Goal: Transaction & Acquisition: Download file/media

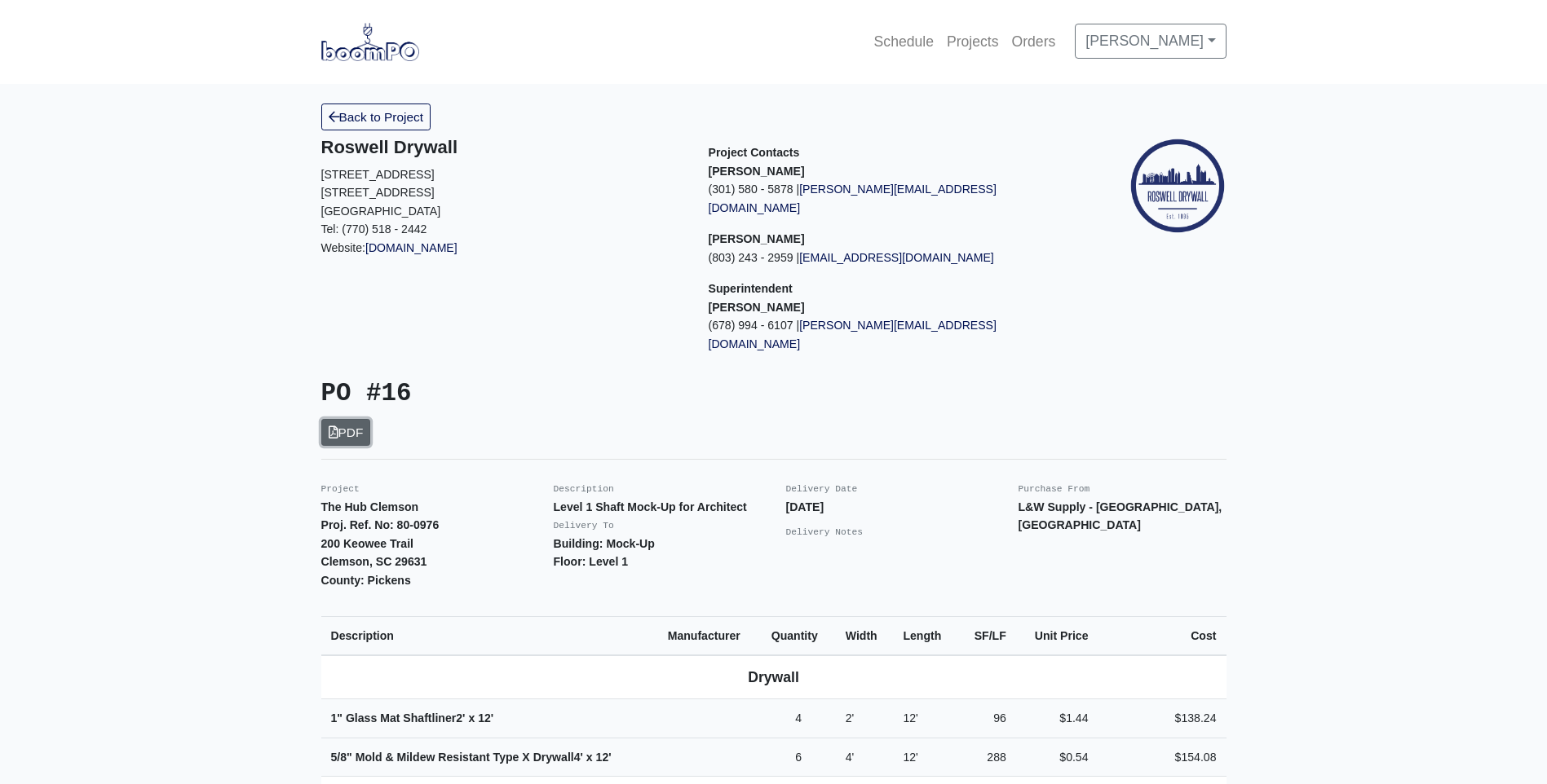
click at [345, 419] on link "PDF" at bounding box center [345, 432] width 49 height 27
click at [410, 119] on link "Back to Project" at bounding box center [376, 117] width 110 height 27
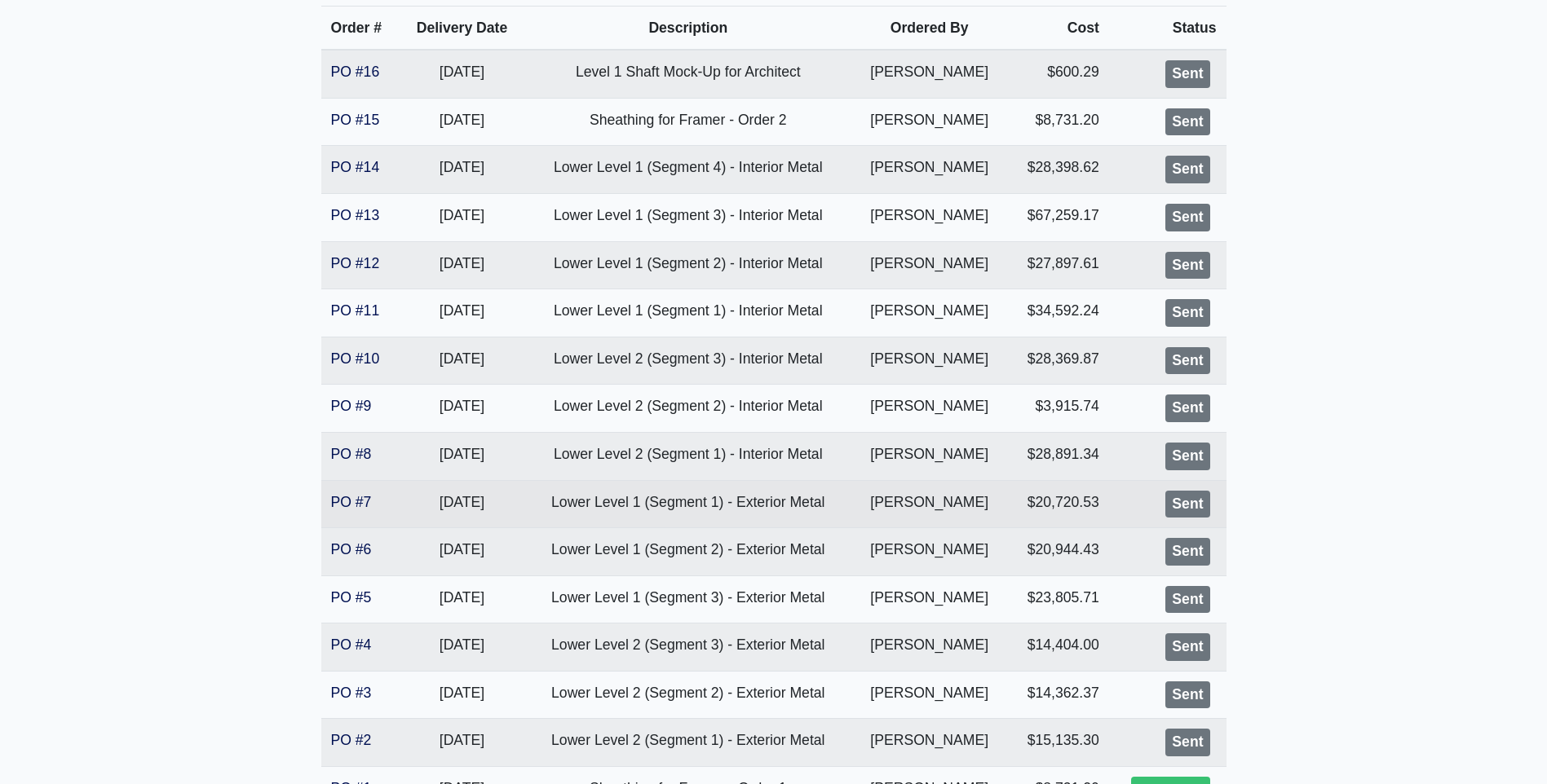
scroll to position [408, 0]
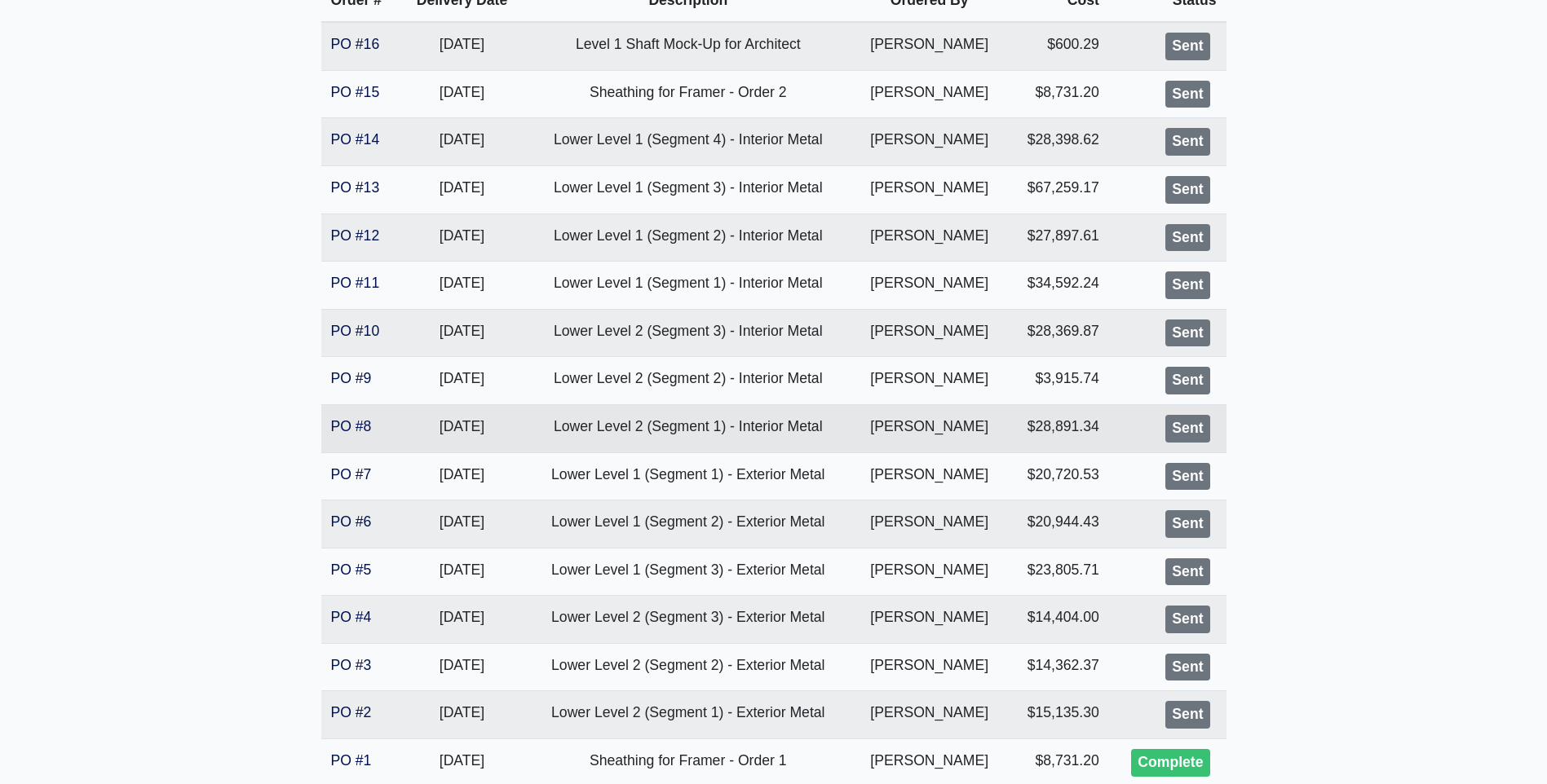
click at [656, 428] on td "Lower Level 2 (Segment 1) - Interior Metal" at bounding box center [687, 429] width 329 height 48
click at [357, 431] on link "PO #8" at bounding box center [351, 426] width 41 height 17
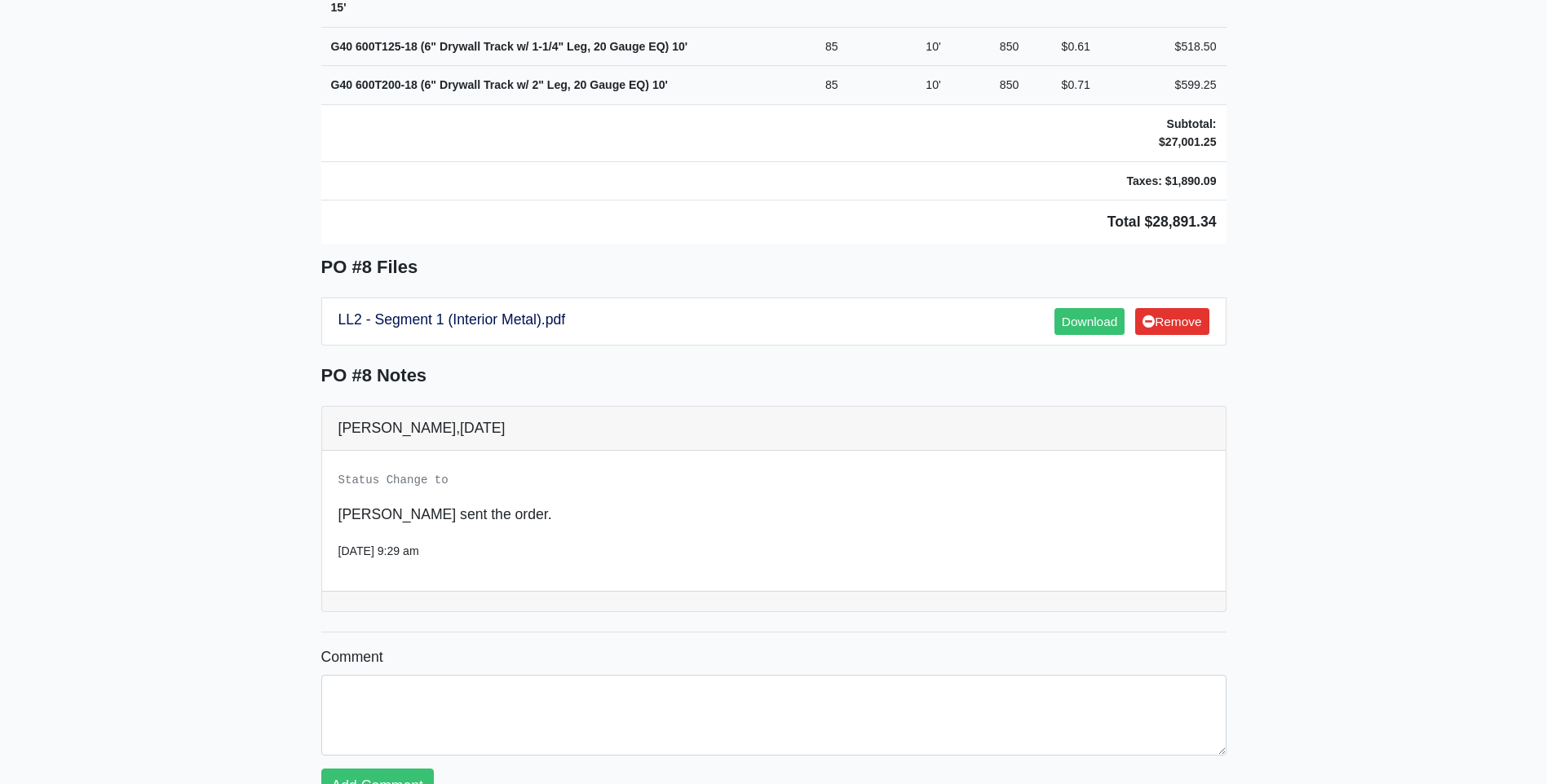
scroll to position [1467, 0]
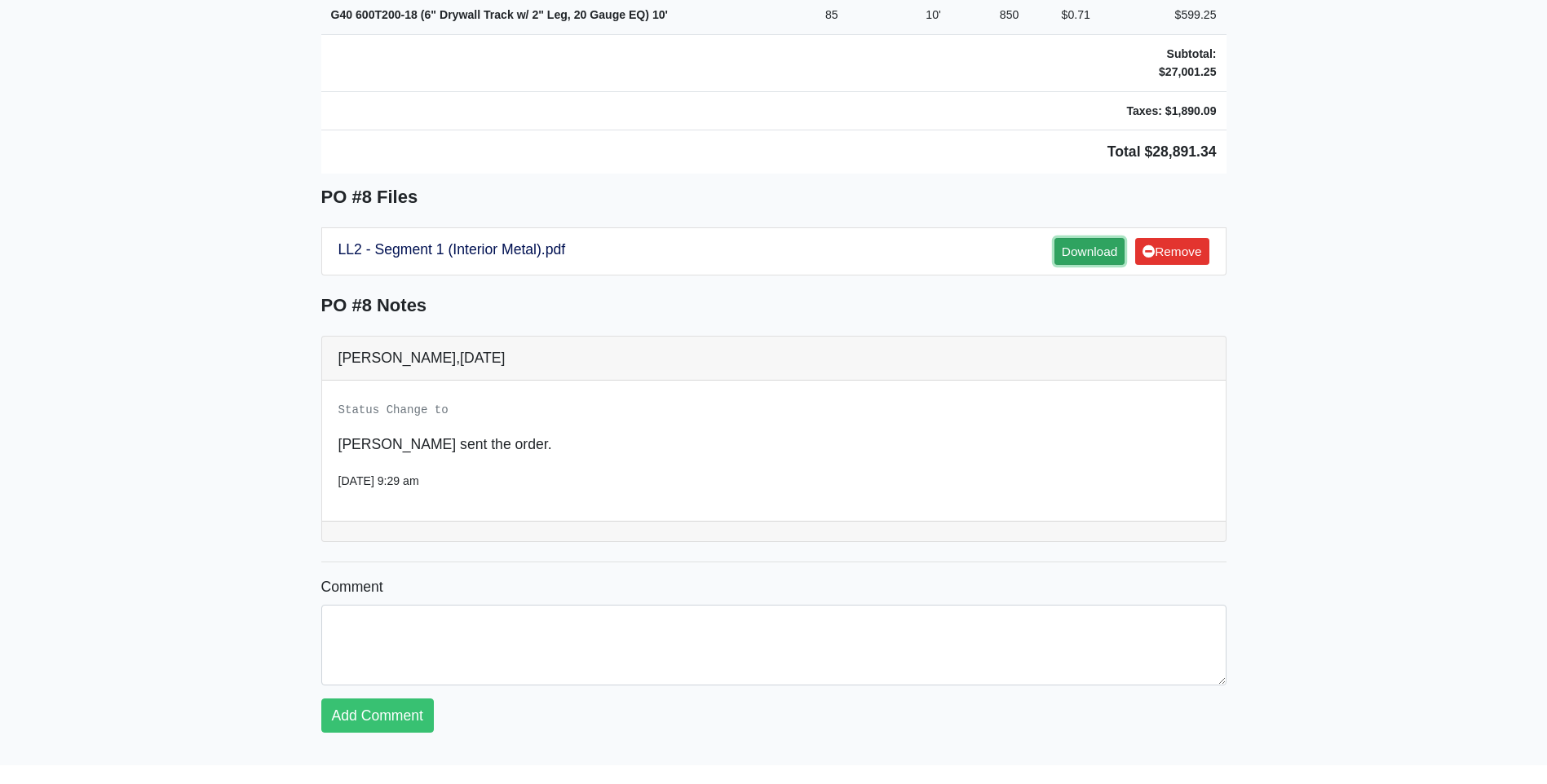
click at [1078, 238] on link "Download" at bounding box center [1090, 252] width 70 height 27
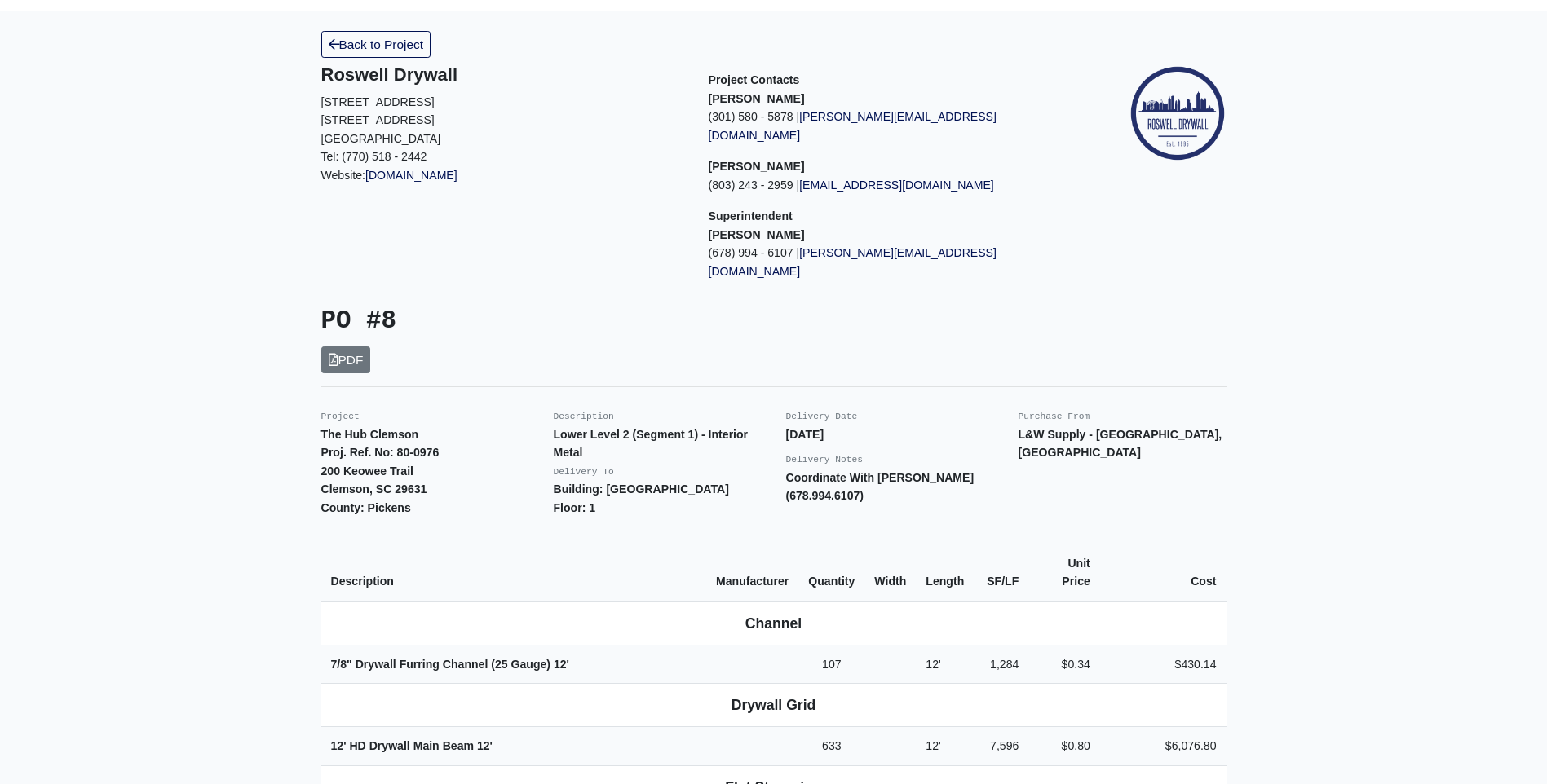
scroll to position [36, 0]
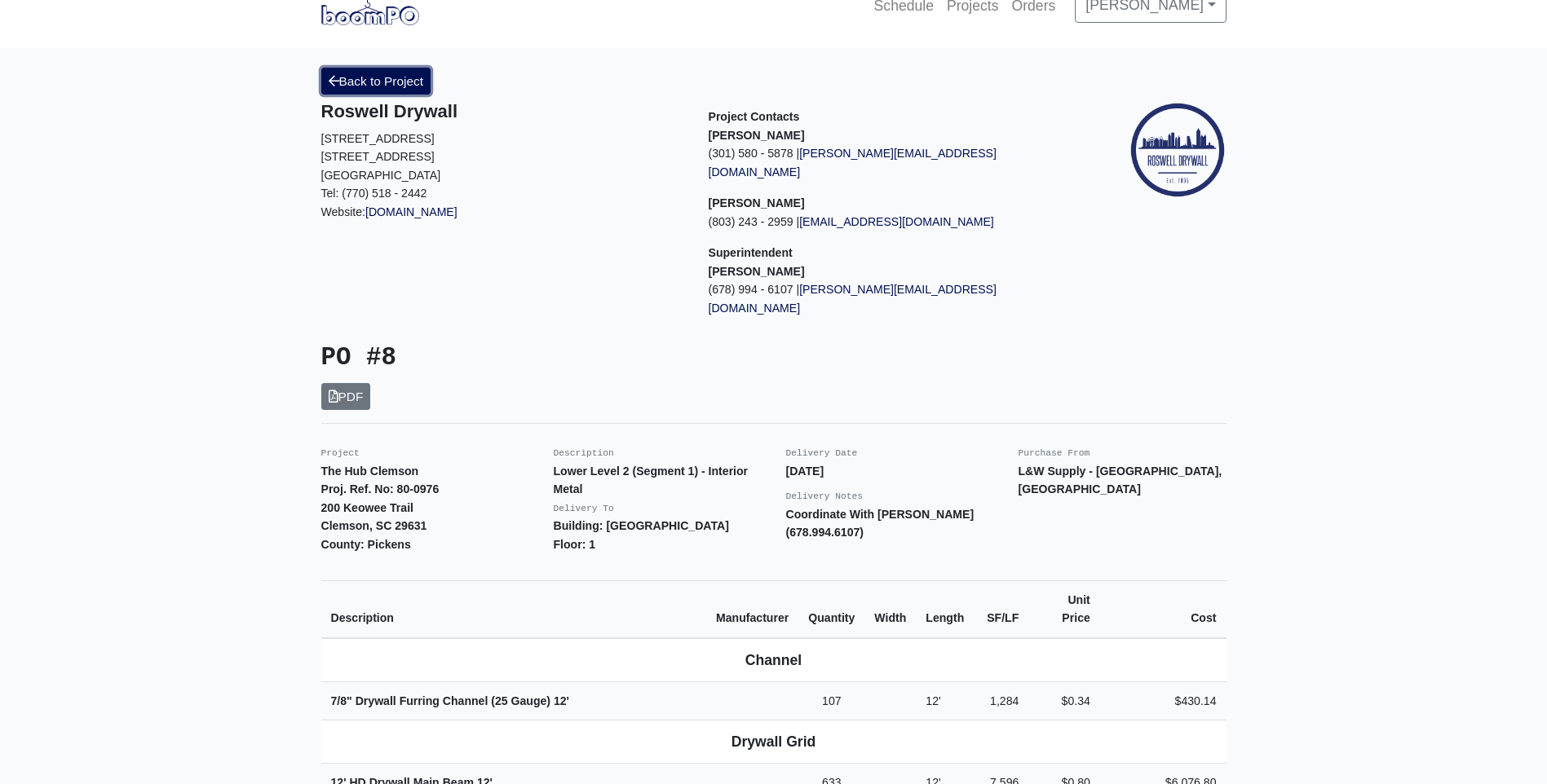
click at [363, 78] on link "Back to Project" at bounding box center [376, 81] width 110 height 27
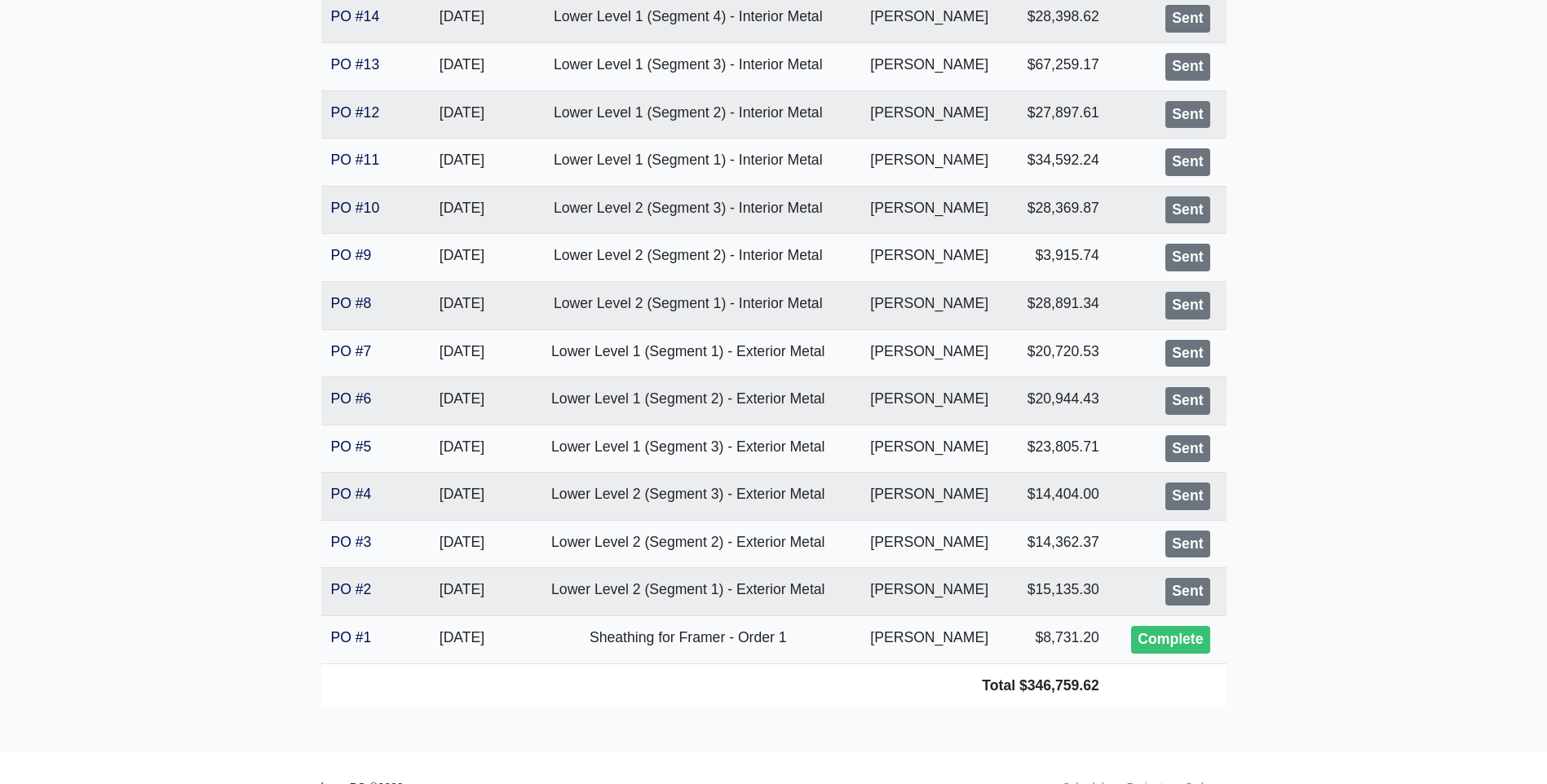
scroll to position [543, 0]
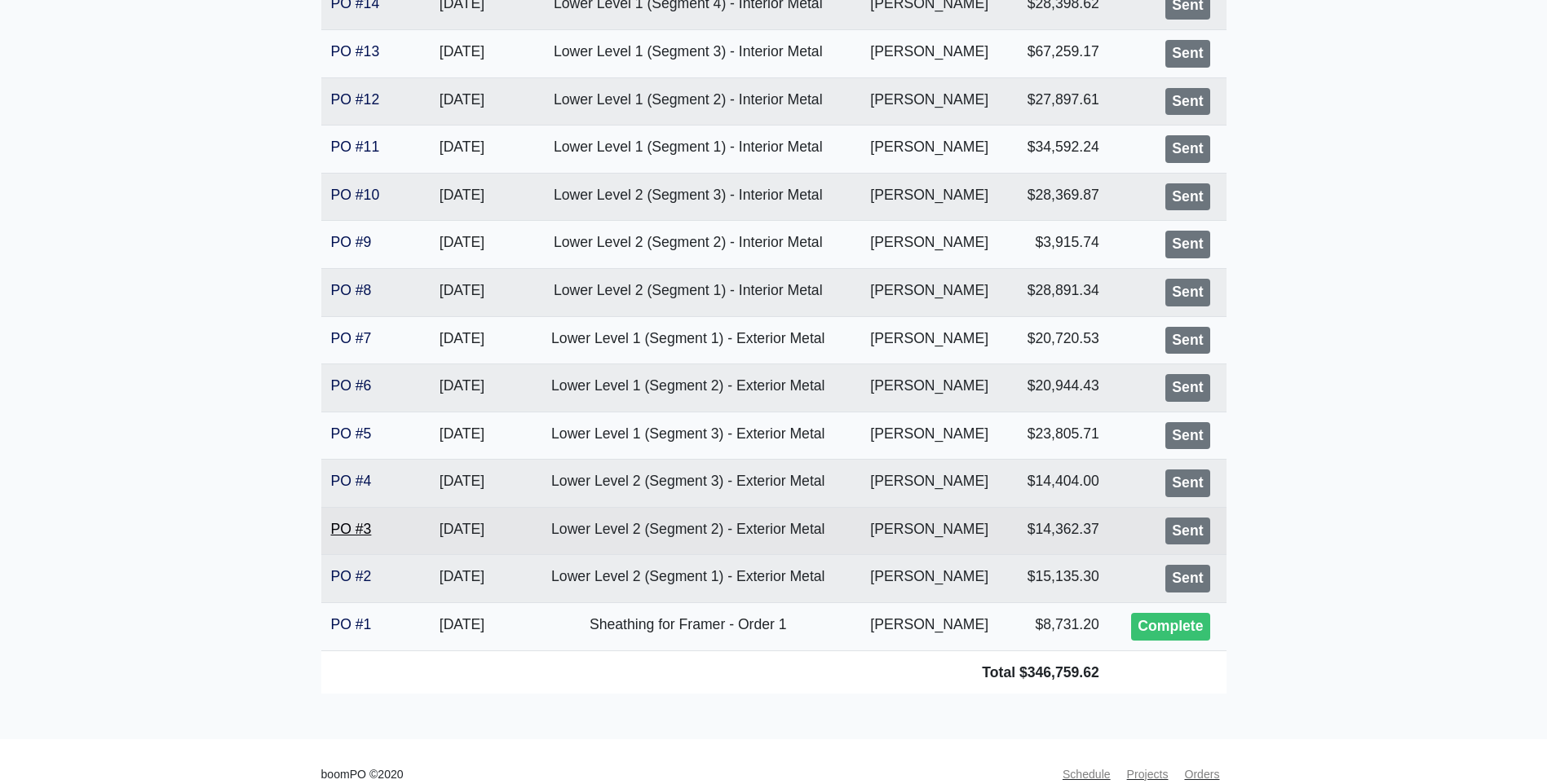
click at [349, 527] on link "PO #3" at bounding box center [351, 529] width 41 height 17
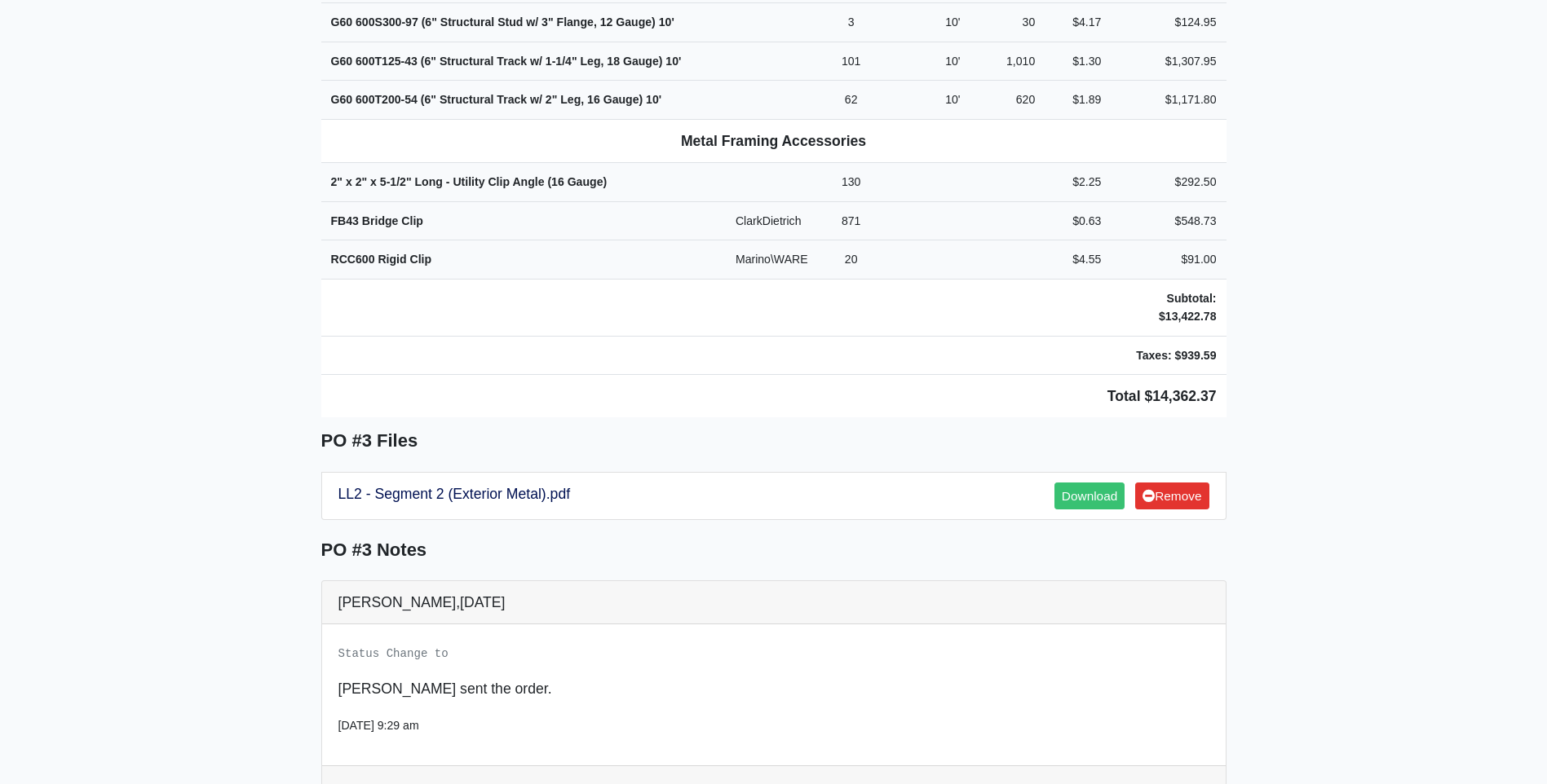
scroll to position [992, 0]
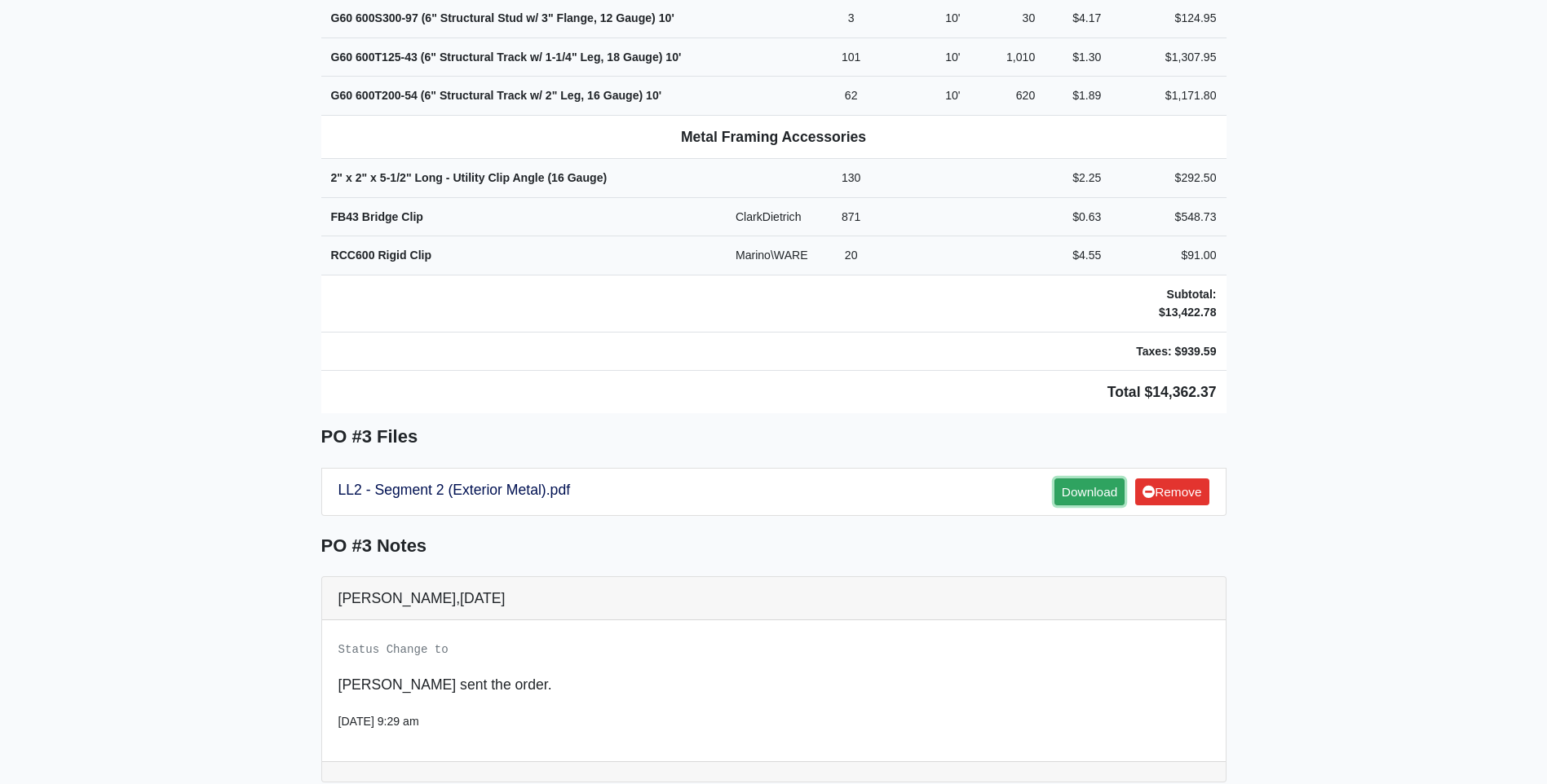
click at [1096, 478] on link "Download" at bounding box center [1090, 491] width 70 height 27
drag, startPoint x: 1546, startPoint y: 429, endPoint x: 1555, endPoint y: 412, distance: 19.2
click at [1546, 412] on html "Schedule Projects Orders Jason Hendrix Profile Log Out Back to Project Roswell …" at bounding box center [774, 42] width 1547 height 2068
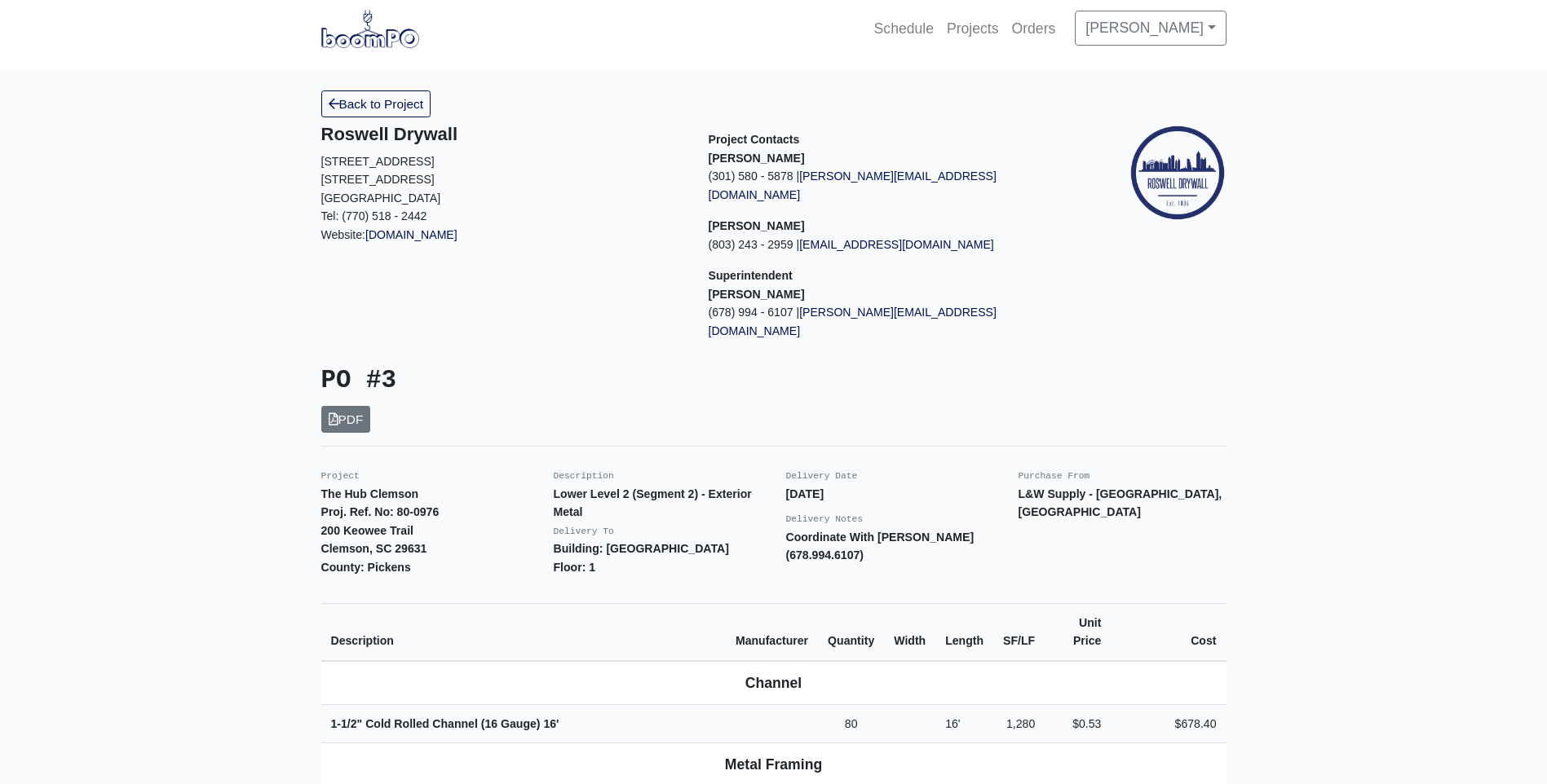
scroll to position [9, 0]
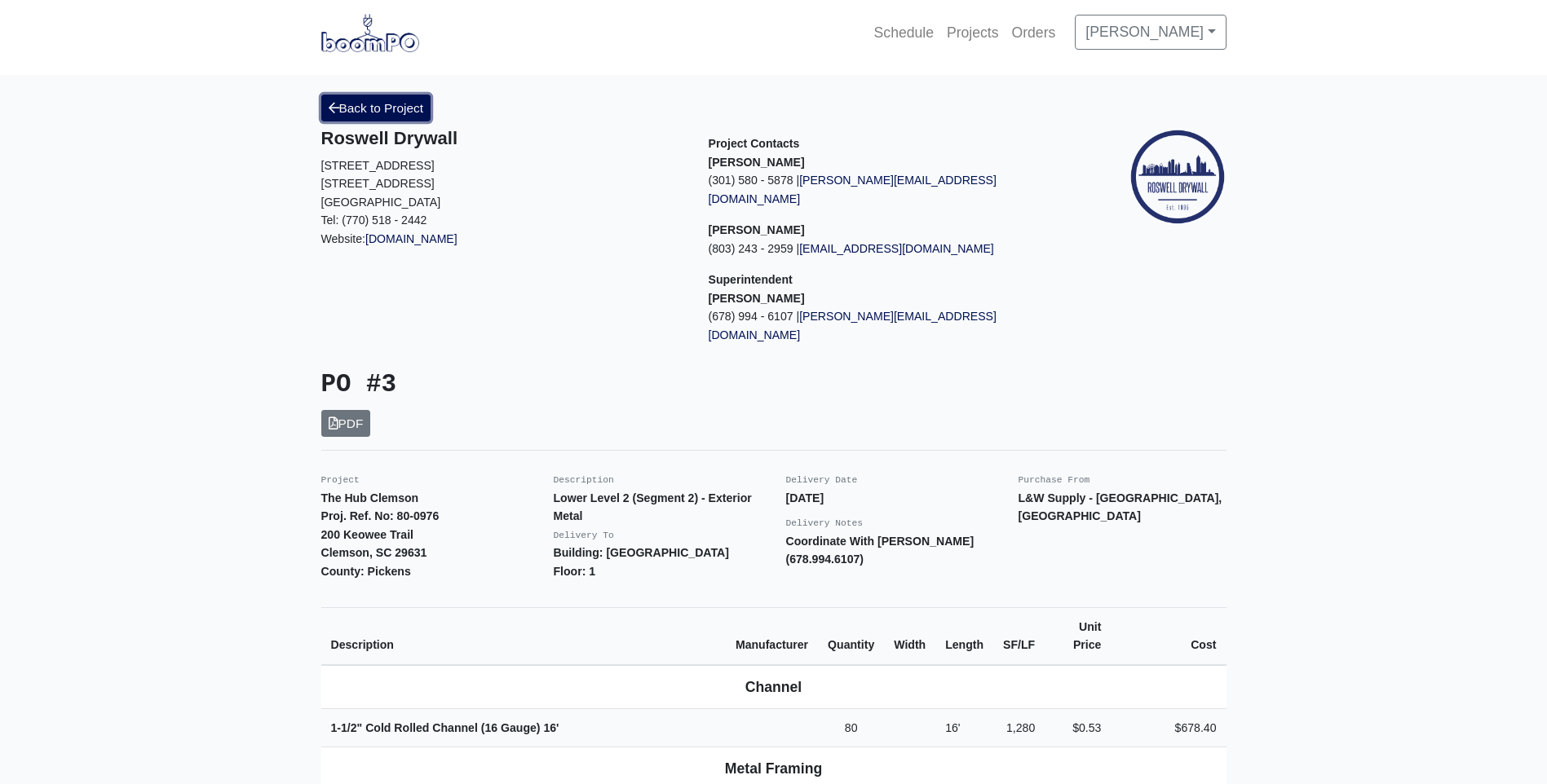
click at [386, 111] on link "Back to Project" at bounding box center [376, 108] width 110 height 27
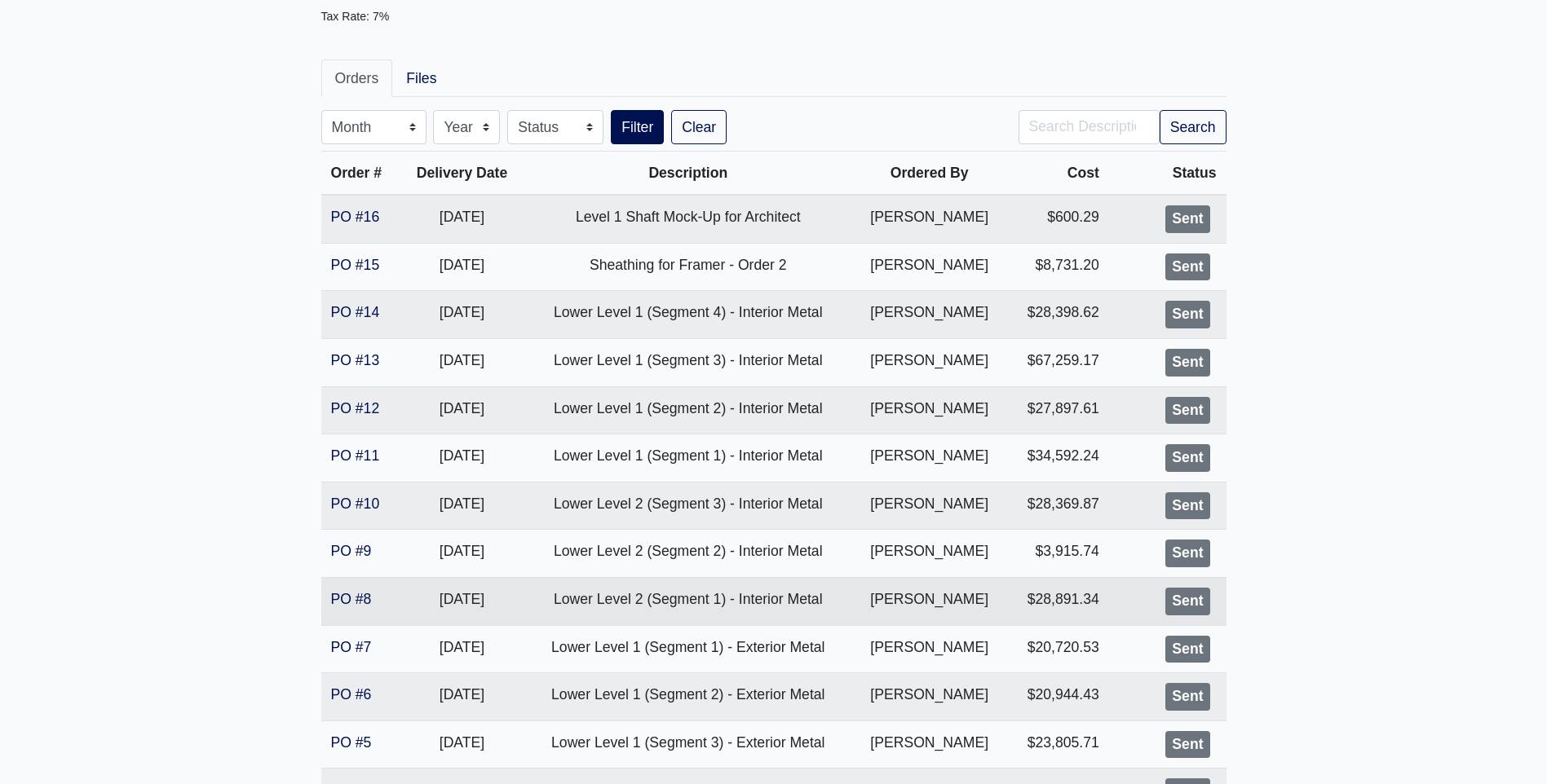
scroll to position [326, 0]
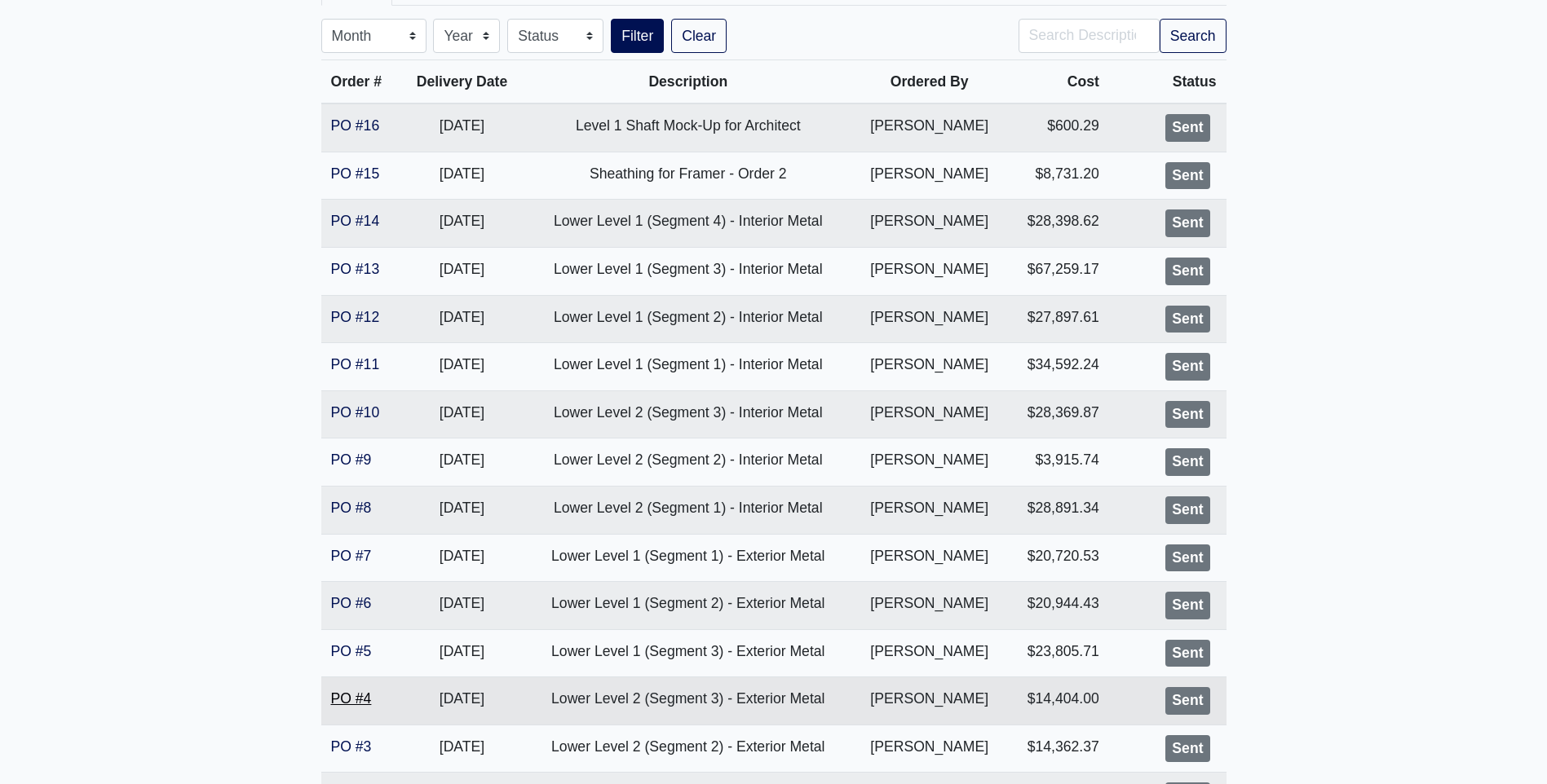
click at [360, 700] on link "PO #4" at bounding box center [351, 699] width 41 height 17
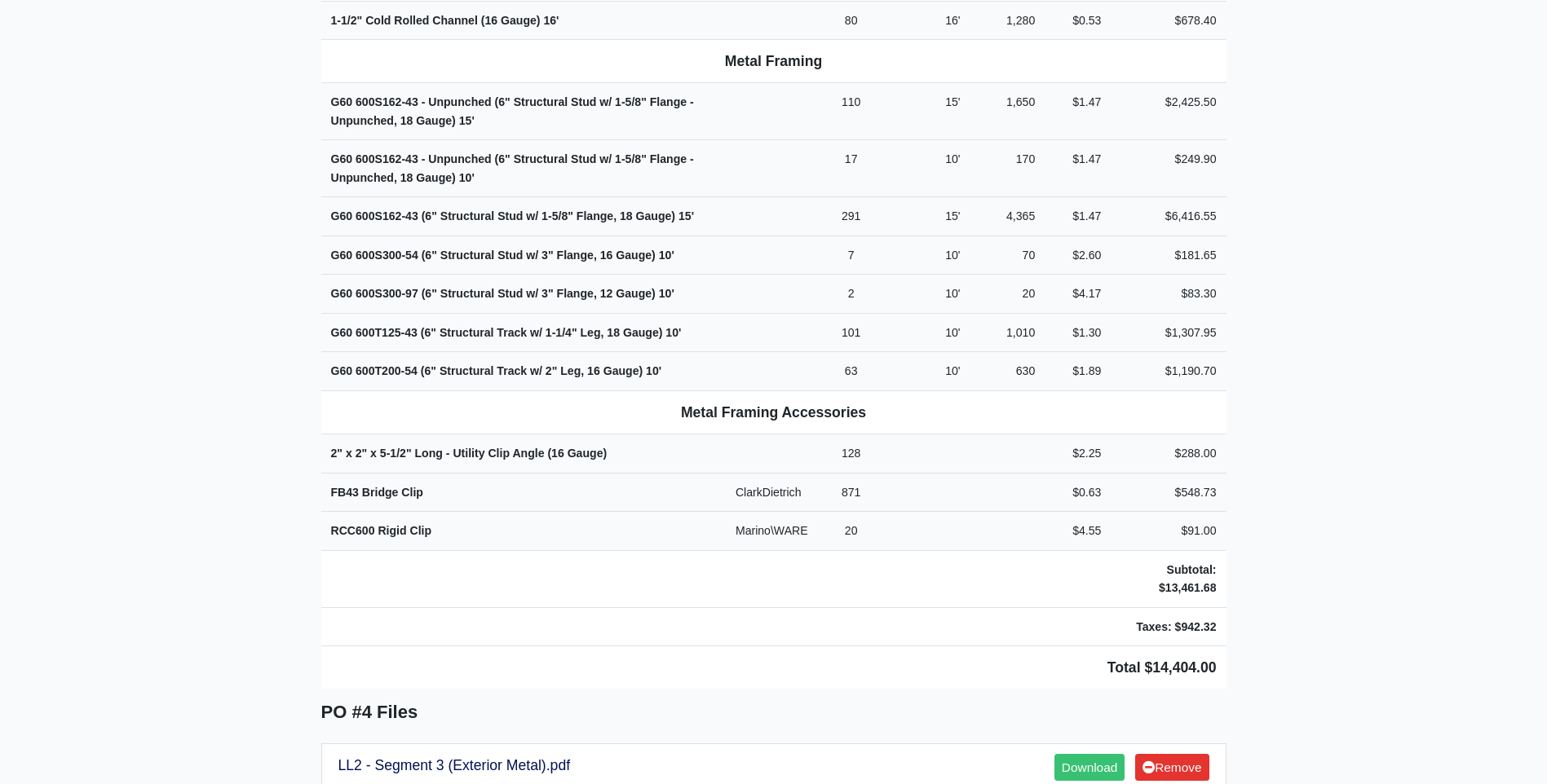
scroll to position [734, 0]
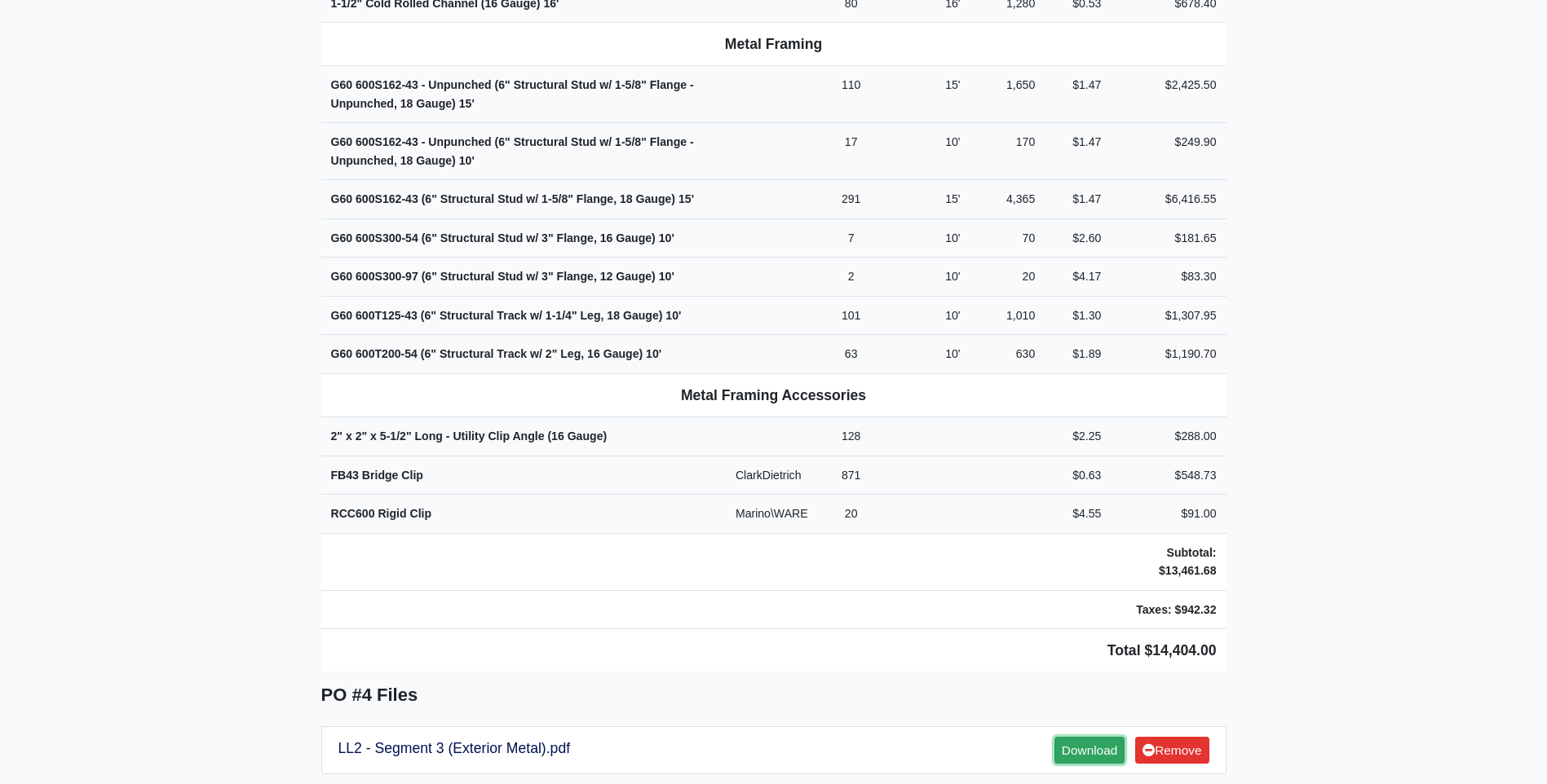
click at [1067, 737] on link "Download" at bounding box center [1090, 751] width 70 height 27
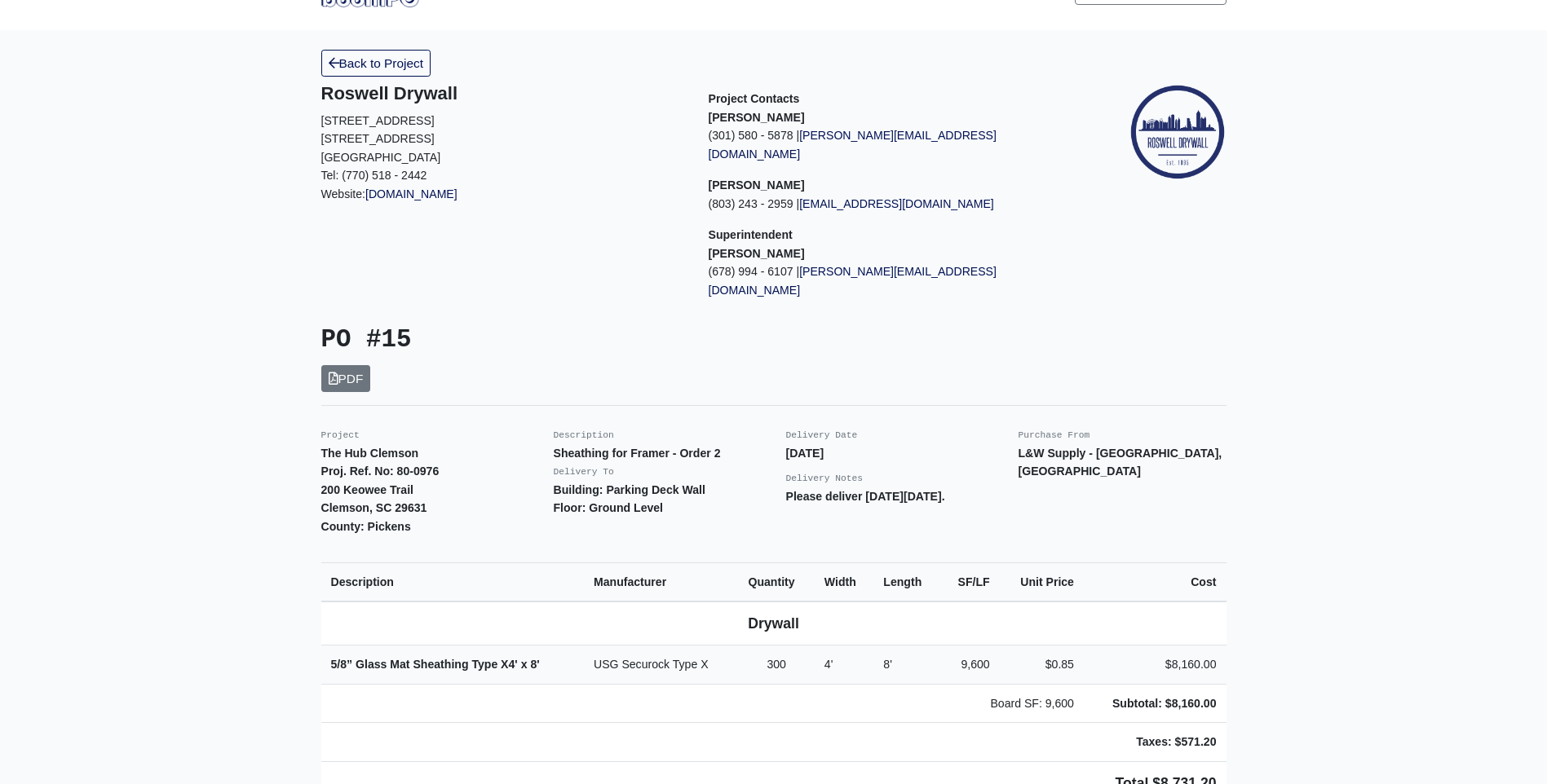
scroll to position [82, 0]
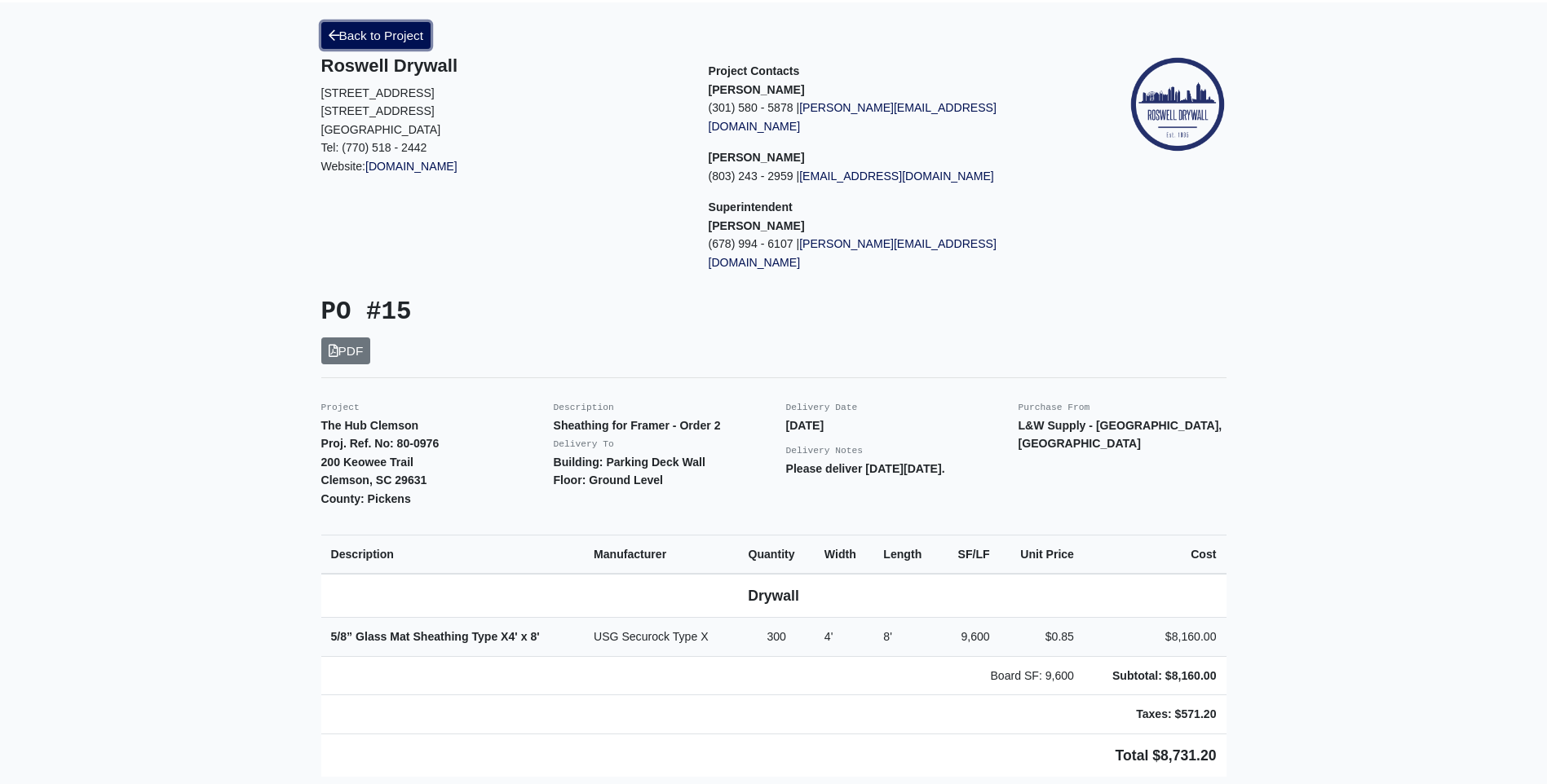
click at [380, 30] on link "Back to Project" at bounding box center [376, 35] width 110 height 27
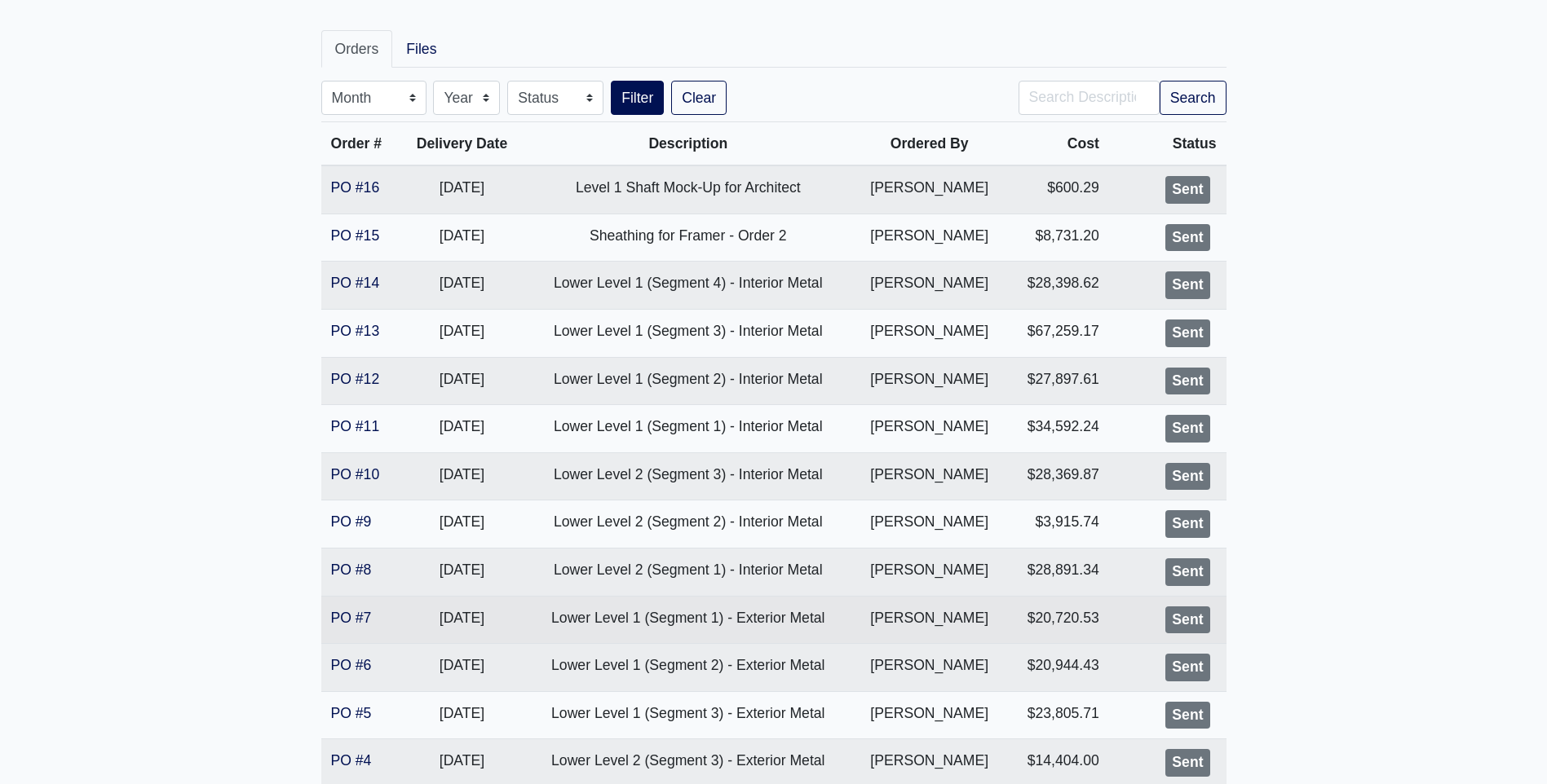
scroll to position [326, 0]
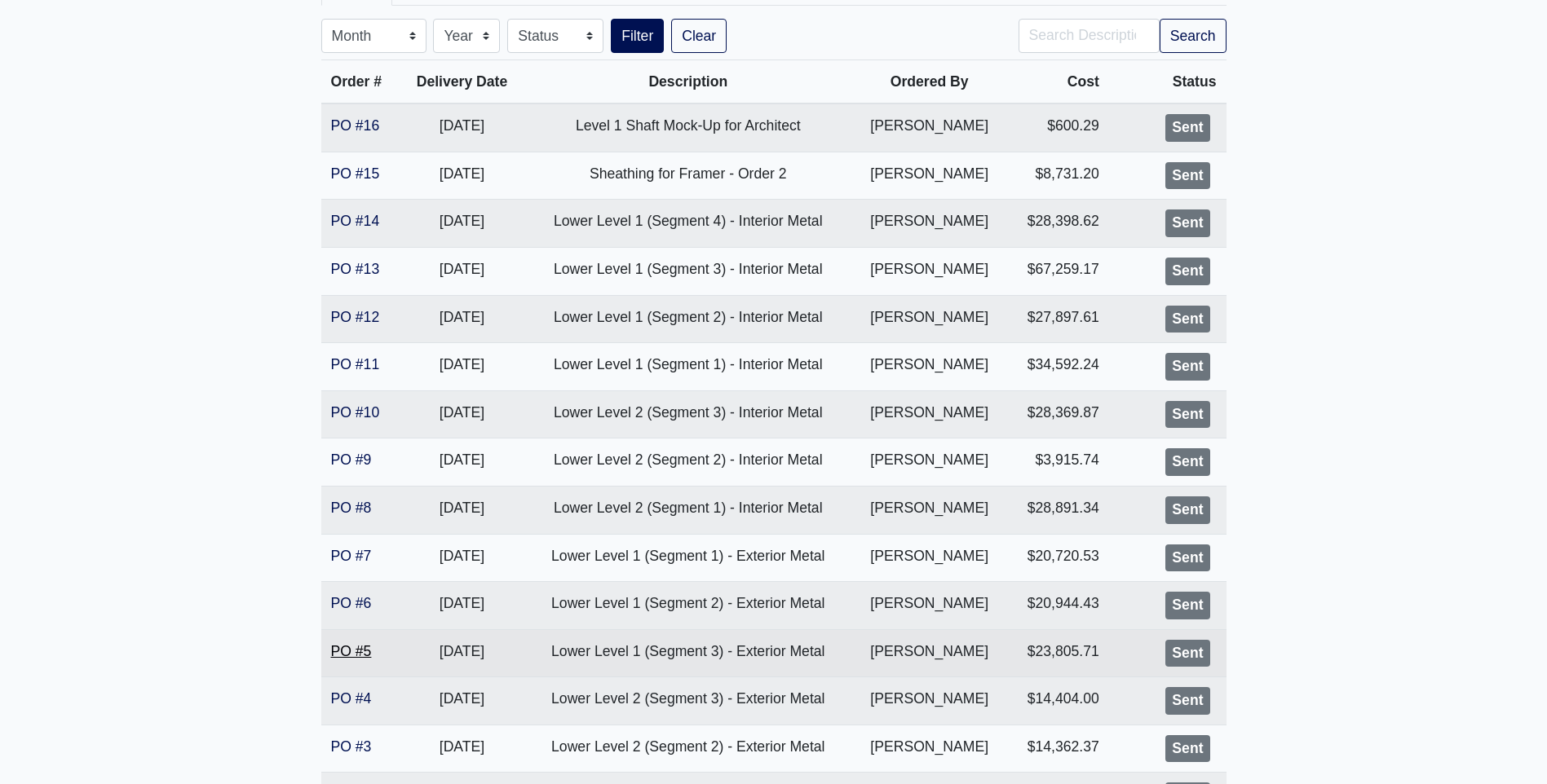
click at [345, 651] on link "PO #5" at bounding box center [351, 651] width 41 height 17
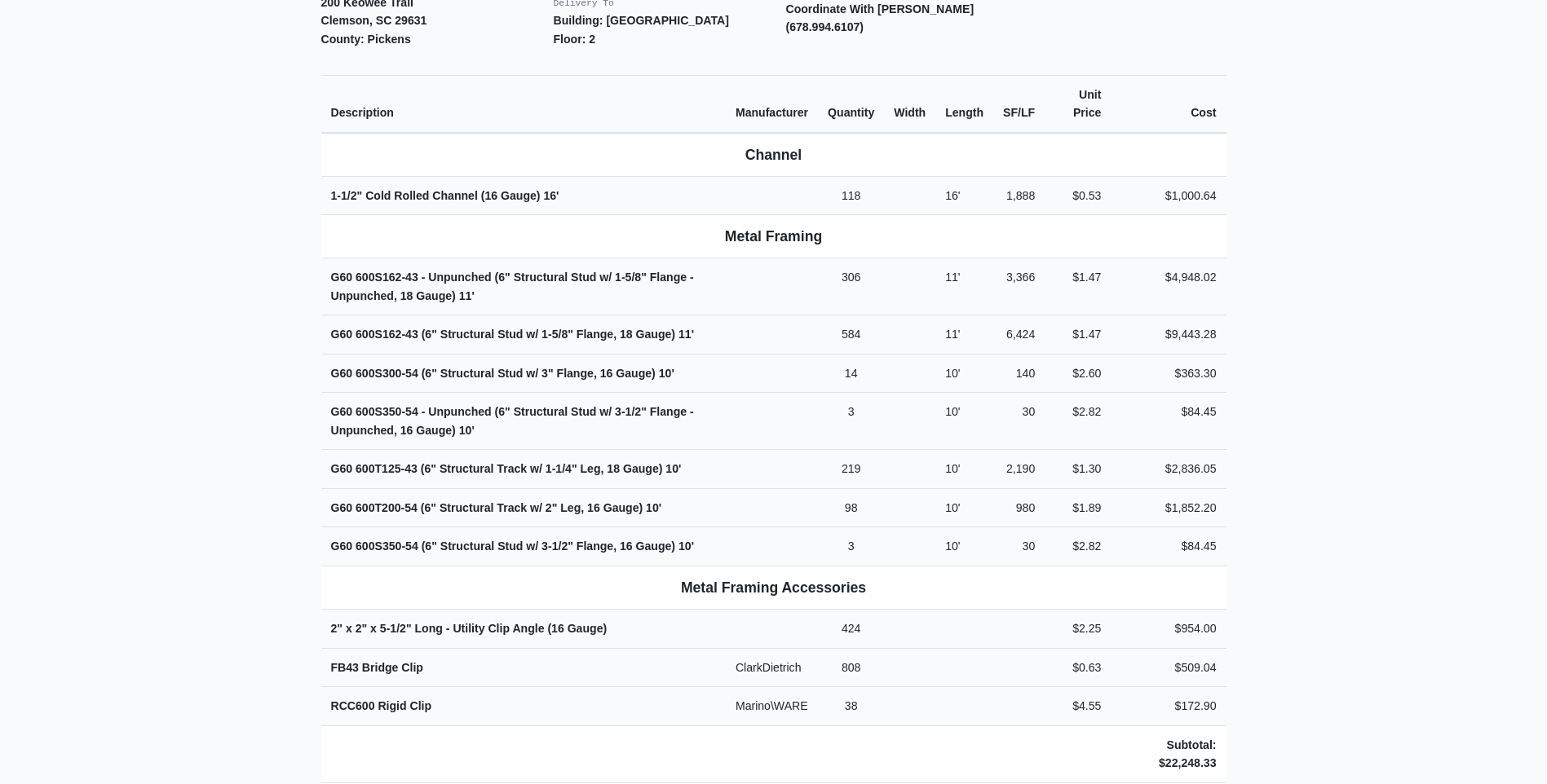
scroll to position [652, 0]
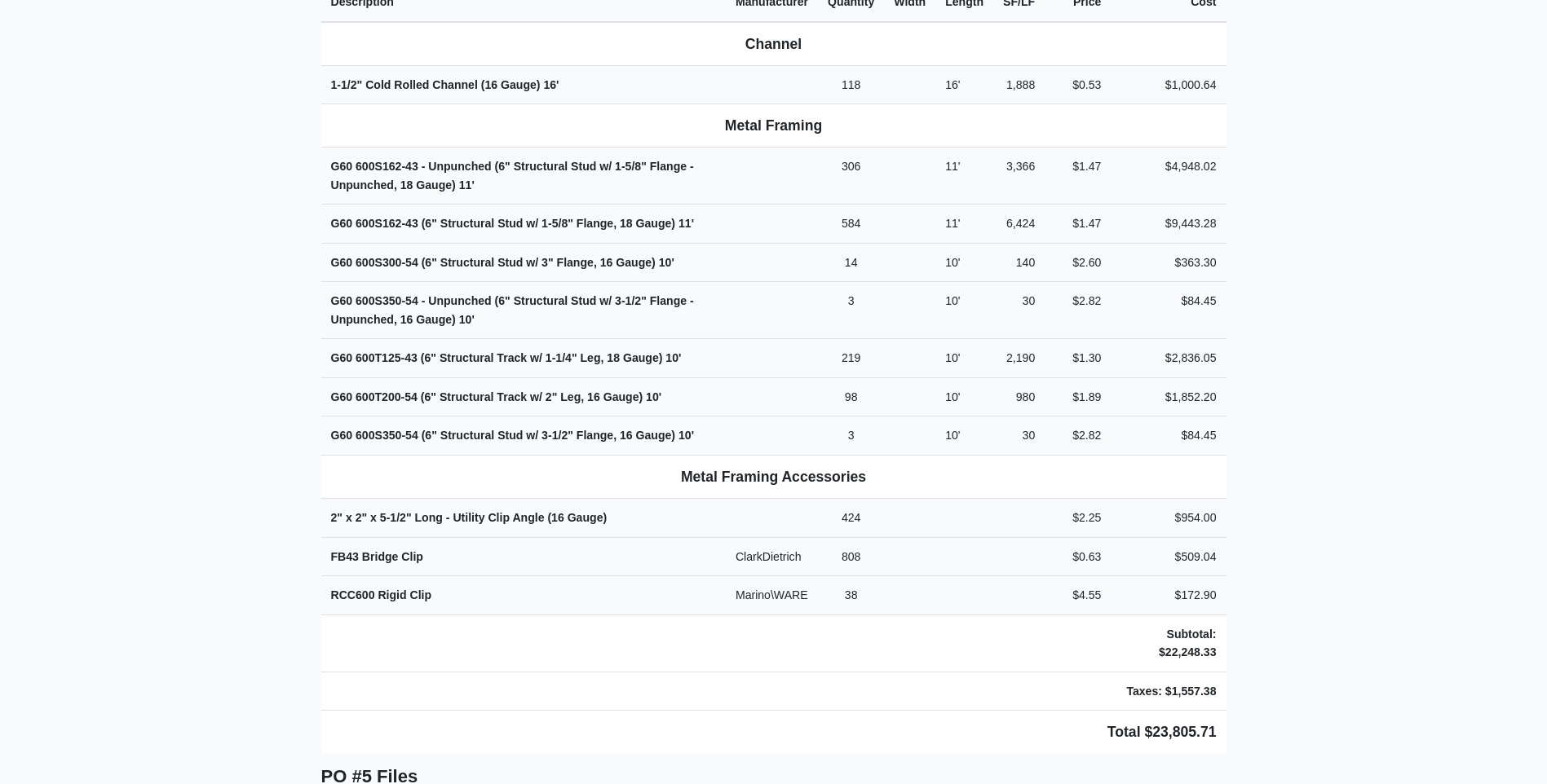
drag, startPoint x: 1548, startPoint y: 435, endPoint x: 1551, endPoint y: 487, distance: 52.1
click at [1546, 487] on html "Schedule Projects Orders [PERSON_NAME] Profile Log Out Back to Project Roswell …" at bounding box center [774, 500] width 1547 height 2304
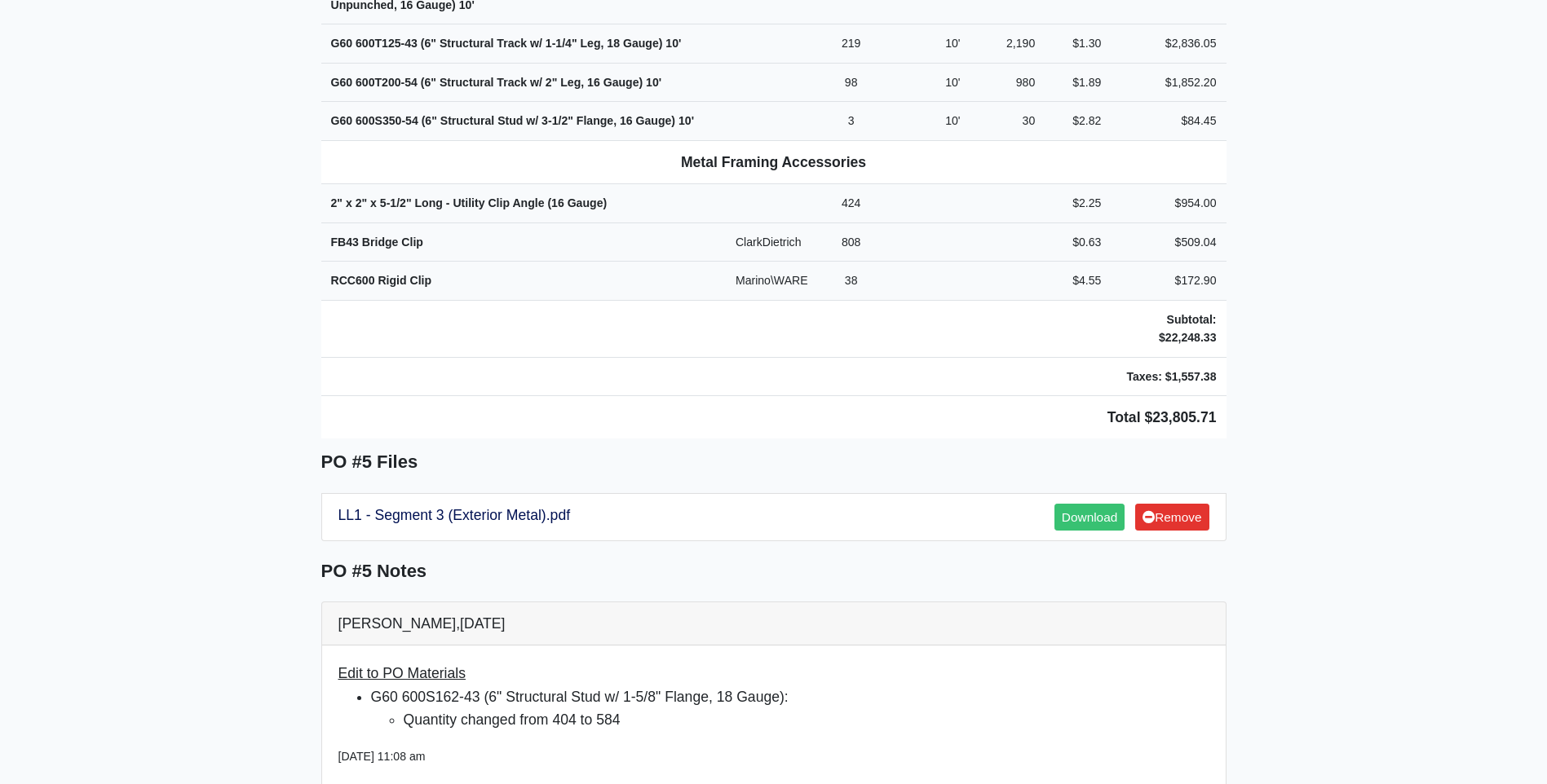
scroll to position [976, 0]
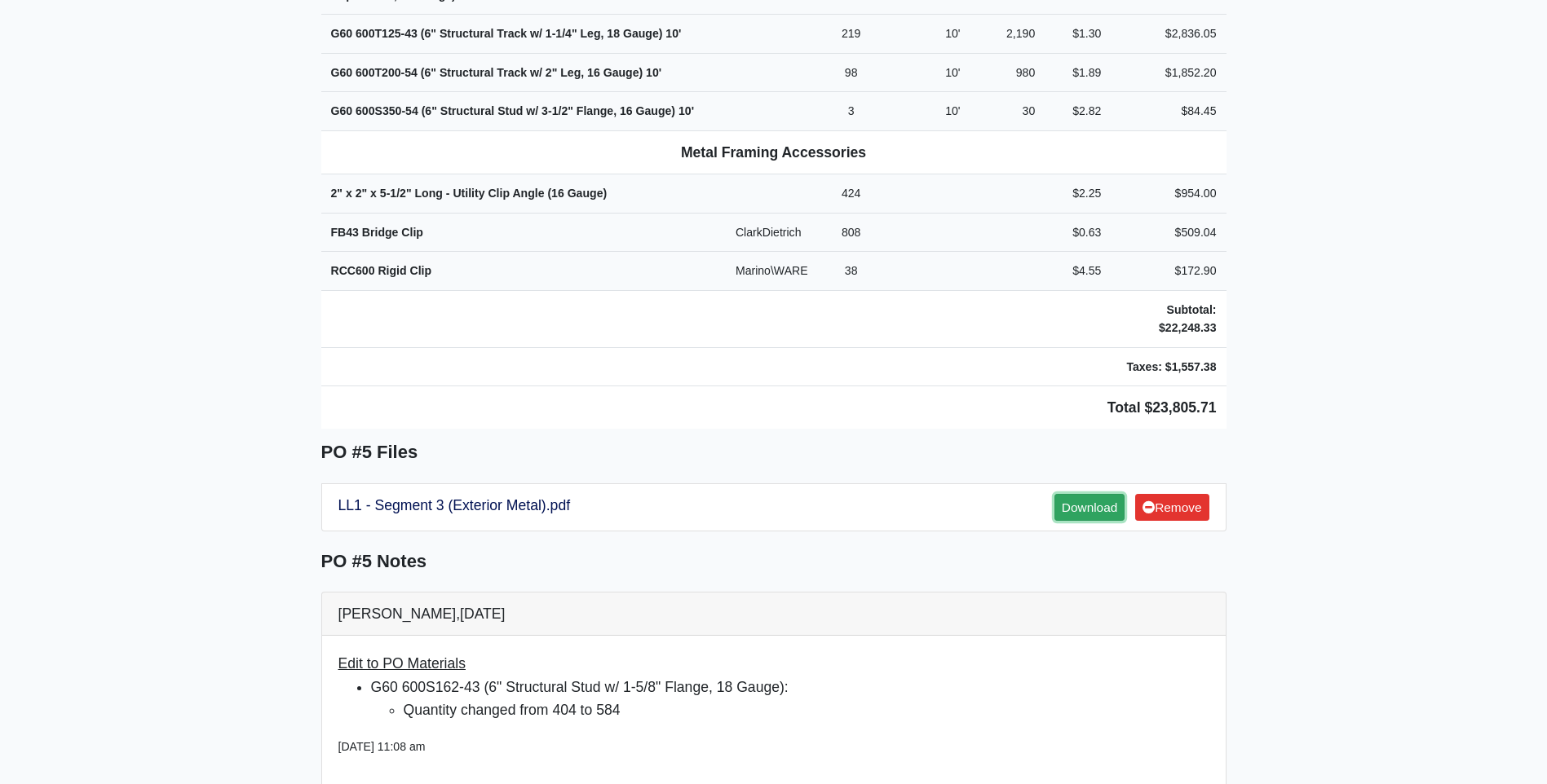
click at [1070, 494] on link "Download" at bounding box center [1090, 507] width 70 height 27
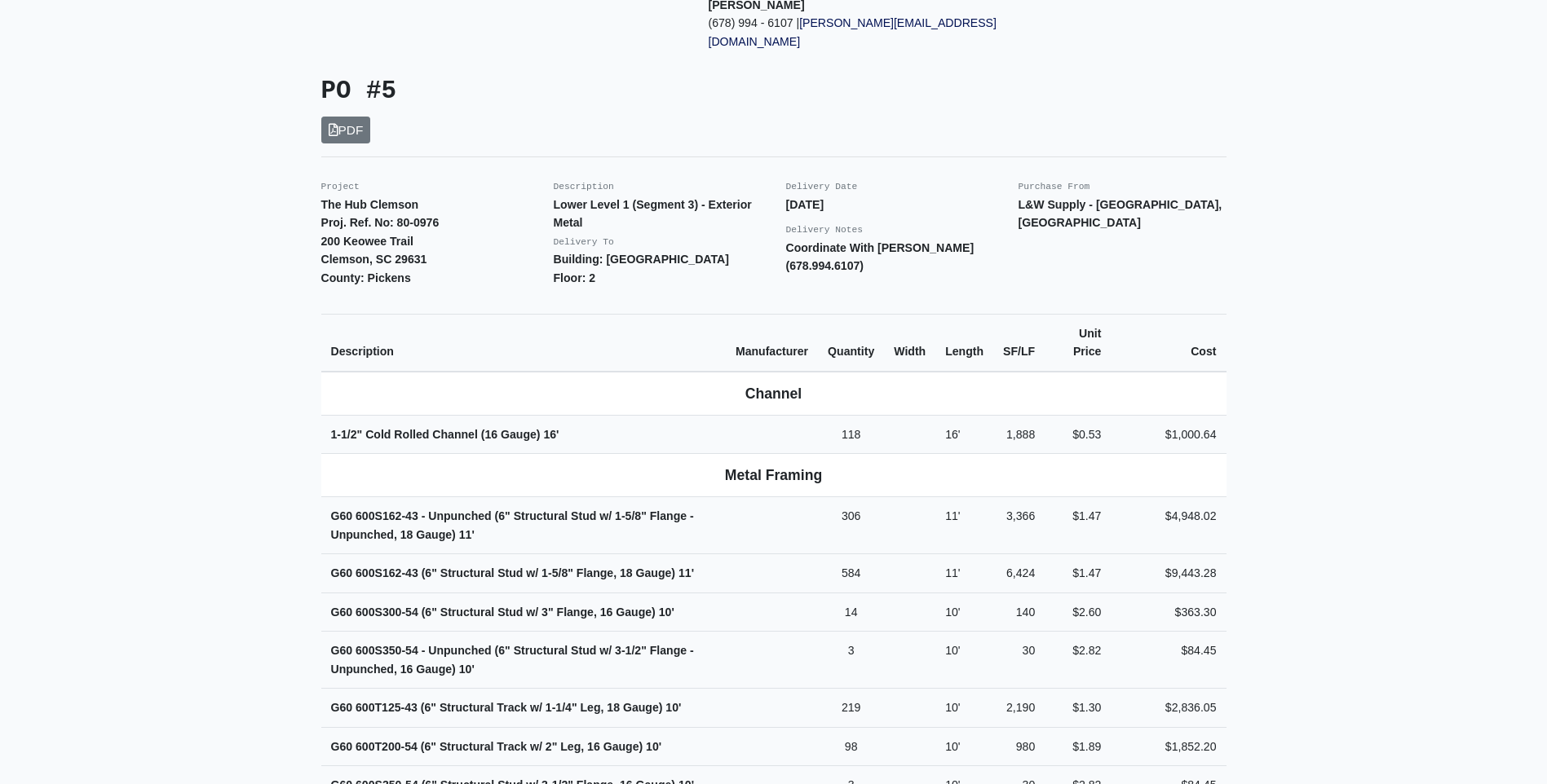
scroll to position [0, 0]
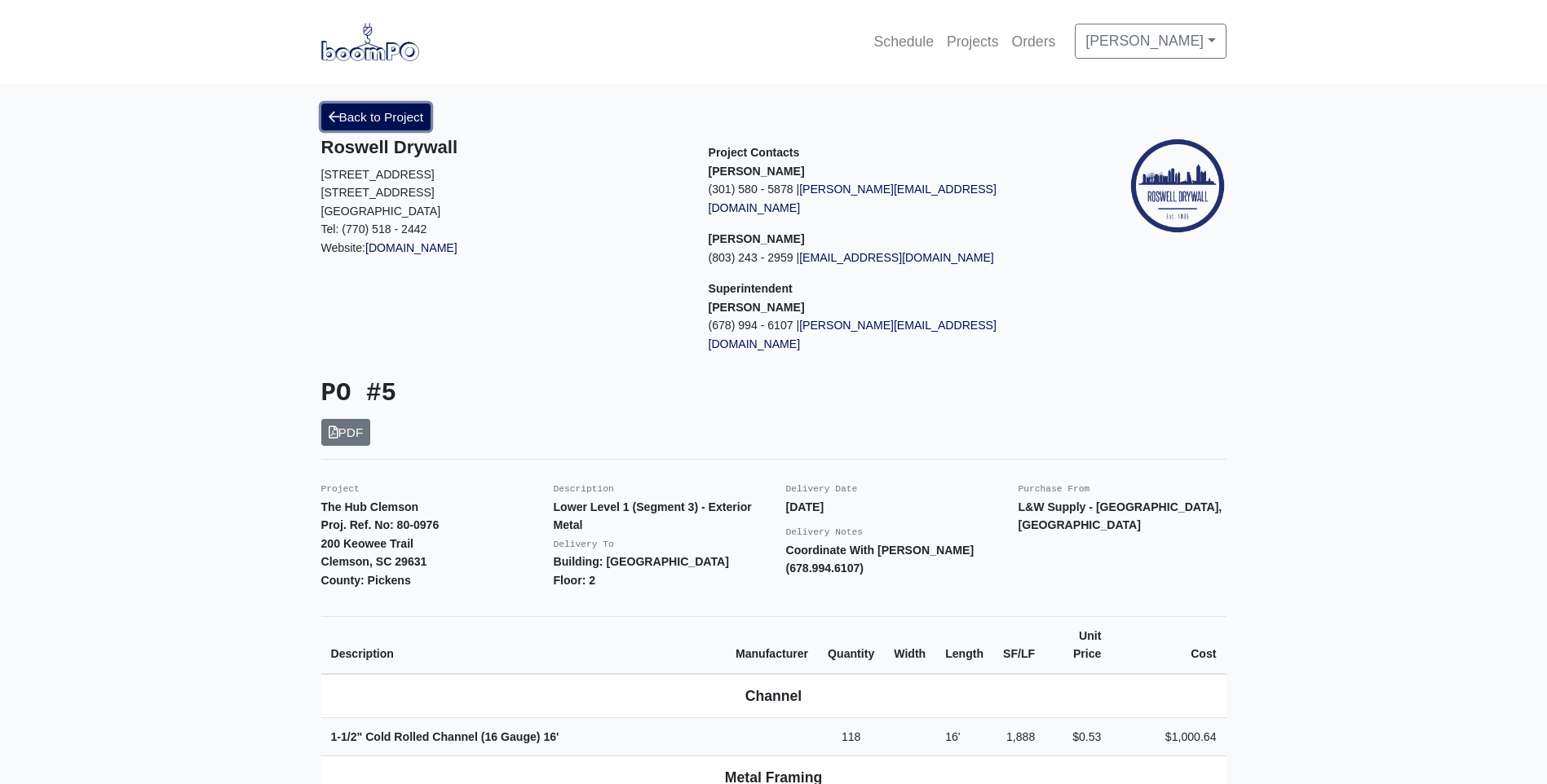
click at [377, 115] on link "Back to Project" at bounding box center [376, 117] width 110 height 27
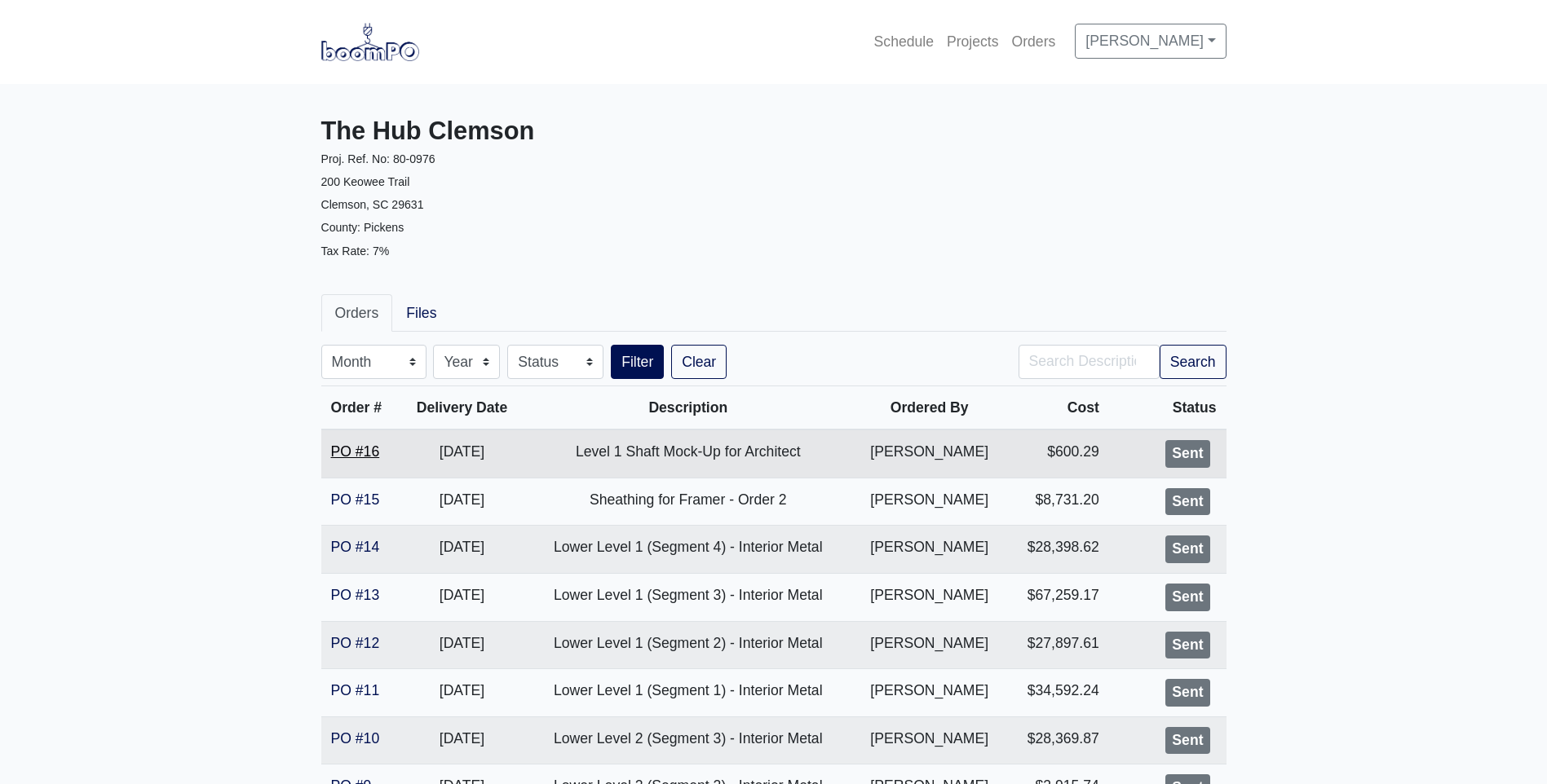
click at [360, 452] on link "PO #16" at bounding box center [355, 451] width 49 height 17
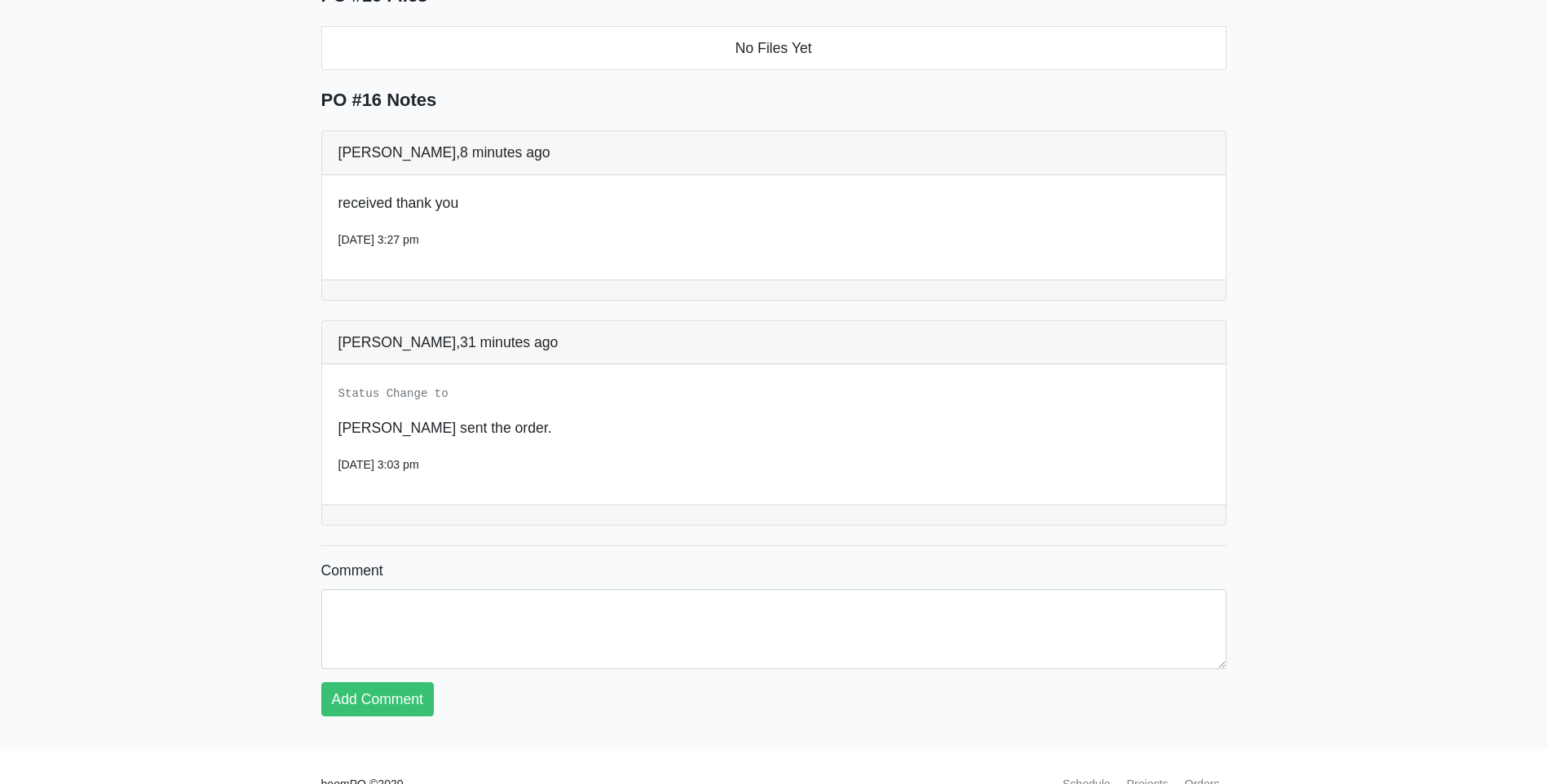
scroll to position [1046, 0]
